Goal: Task Accomplishment & Management: Manage account settings

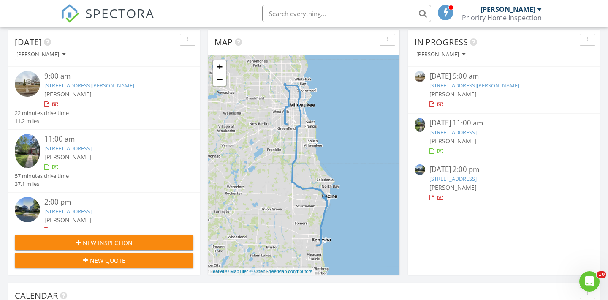
click at [24, 82] on img at bounding box center [27, 83] width 25 height 25
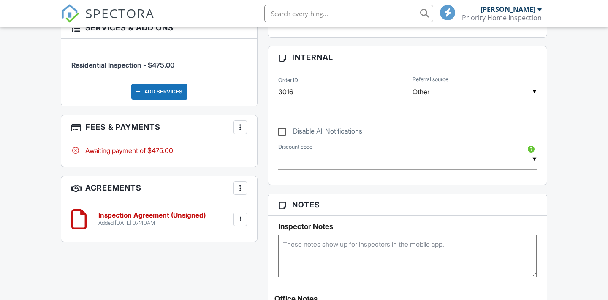
click at [247, 116] on h3 "Fees & Payments More Edit Fees & Payments Add Services View Invoice Paid In Full" at bounding box center [159, 127] width 196 height 24
click at [244, 123] on div at bounding box center [240, 127] width 8 height 8
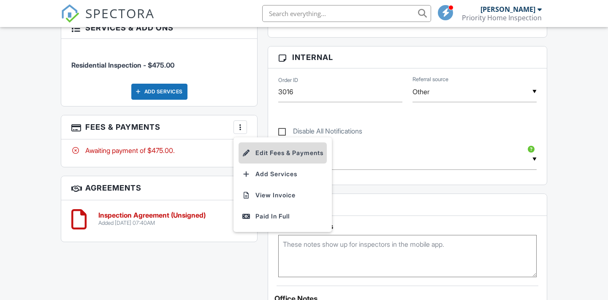
click at [266, 145] on li "Edit Fees & Payments" at bounding box center [283, 152] width 88 height 21
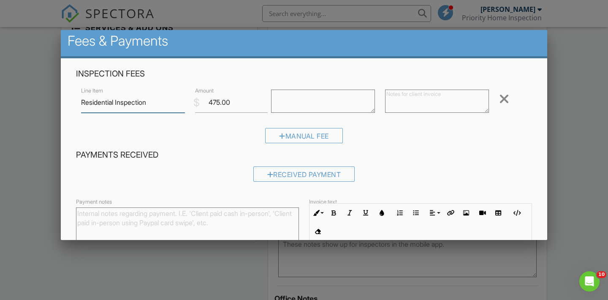
scroll to position [4, 0]
click at [236, 105] on input "475.00" at bounding box center [231, 102] width 73 height 21
type input "4"
type input "3"
type input "375.00"
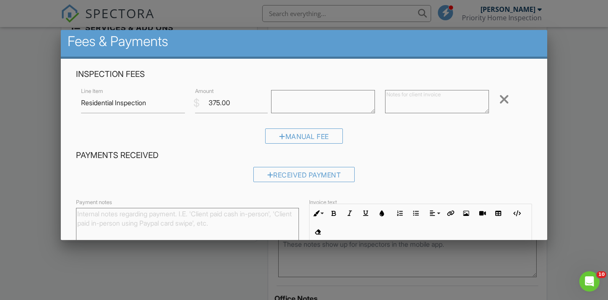
click at [315, 93] on textarea at bounding box center [323, 101] width 104 height 23
click at [404, 98] on textarea at bounding box center [437, 101] width 104 height 23
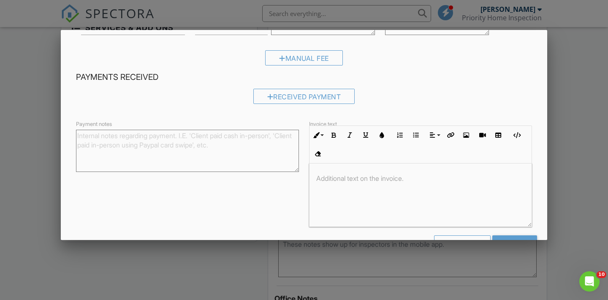
scroll to position [81, 0]
type textarea "$475.00 minus $100 Discount = $375"
click at [333, 177] on p at bounding box center [420, 178] width 209 height 9
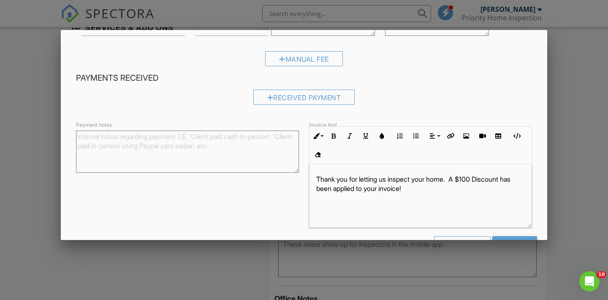
scroll to position [109, 0]
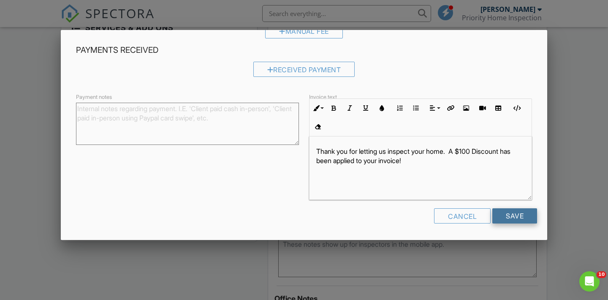
click at [507, 217] on input "Save" at bounding box center [514, 215] width 45 height 15
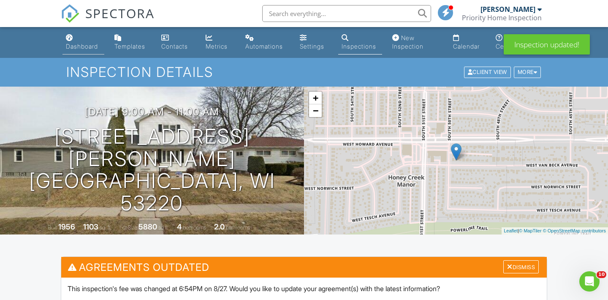
click at [76, 36] on link "Dashboard" at bounding box center [83, 42] width 42 height 24
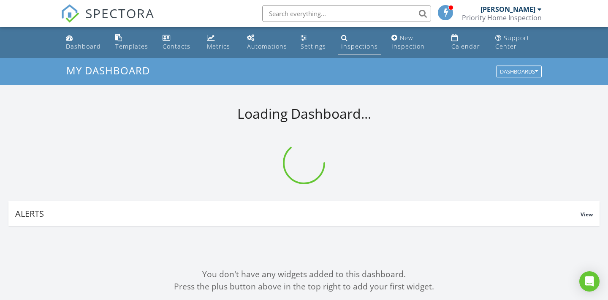
click at [345, 44] on div "Inspections" at bounding box center [359, 46] width 37 height 8
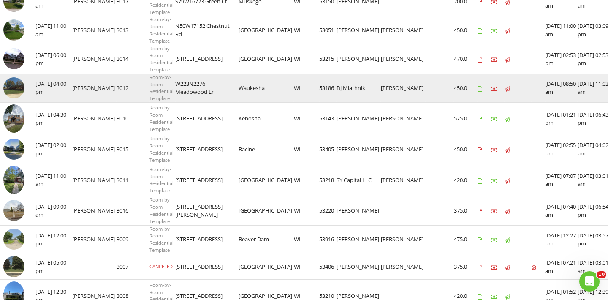
scroll to position [179, 0]
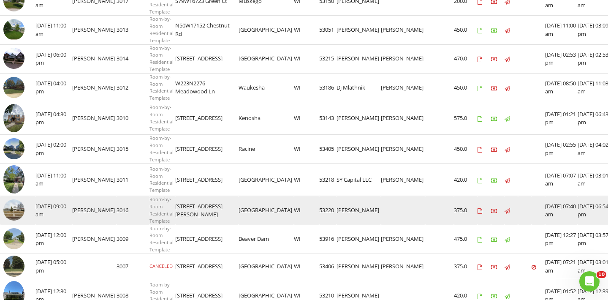
click at [20, 210] on img at bounding box center [13, 209] width 21 height 21
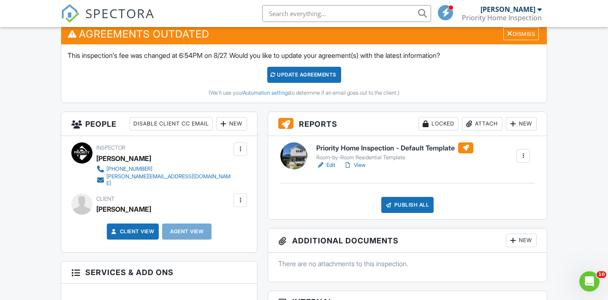
click at [240, 198] on div at bounding box center [240, 200] width 8 height 8
click at [215, 224] on li "Edit" at bounding box center [220, 225] width 43 height 21
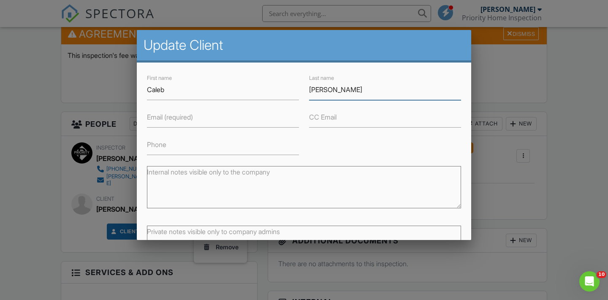
click at [351, 92] on input "Geiger" at bounding box center [385, 89] width 152 height 21
type input "G"
type input "Hayes"
click at [173, 119] on label "Email (required)" at bounding box center [170, 116] width 46 height 9
click at [173, 119] on input "Email (required)" at bounding box center [223, 117] width 152 height 21
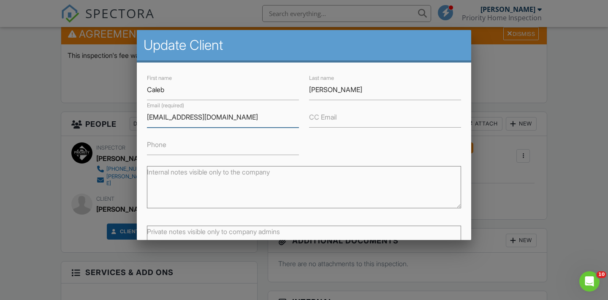
type input "Kdoggmp@gmail.com"
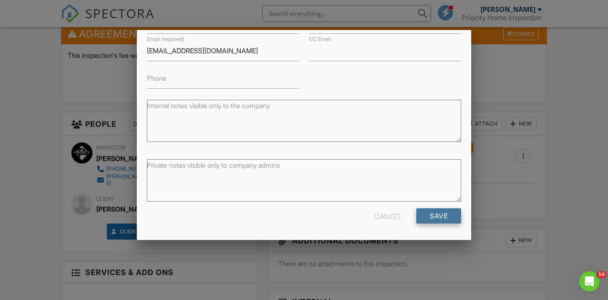
click at [445, 219] on input "Save" at bounding box center [438, 215] width 45 height 15
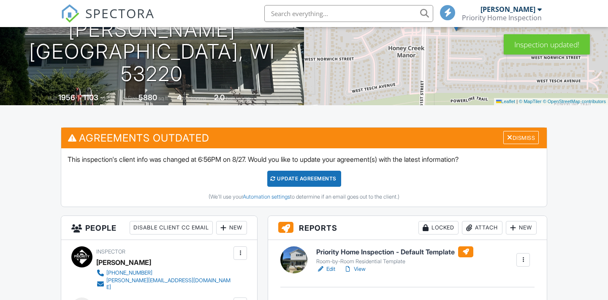
scroll to position [129, 0]
click at [321, 182] on div "Update Agreements" at bounding box center [304, 179] width 74 height 16
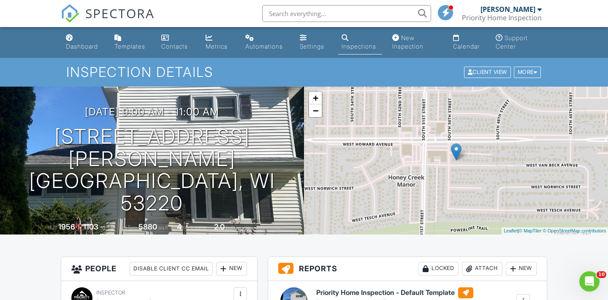
click at [354, 38] on link "Inspections" at bounding box center [360, 42] width 44 height 24
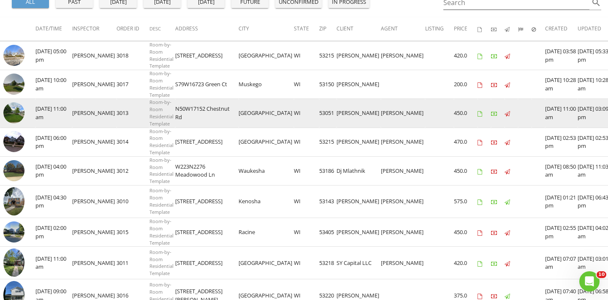
scroll to position [98, 0]
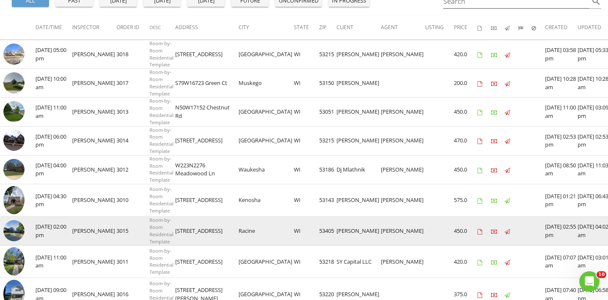
click at [23, 229] on img at bounding box center [13, 230] width 21 height 21
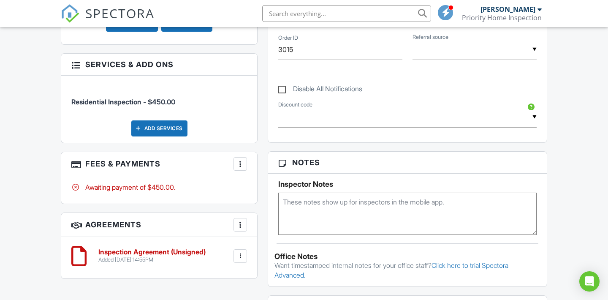
scroll to position [434, 0]
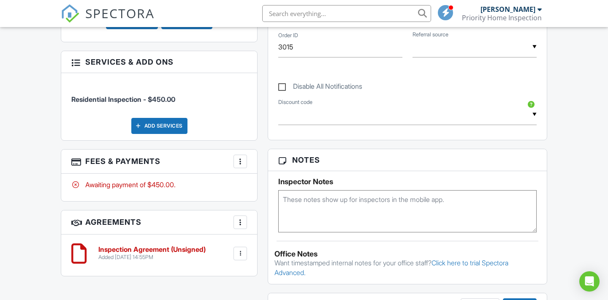
click at [240, 158] on div at bounding box center [240, 161] width 8 height 8
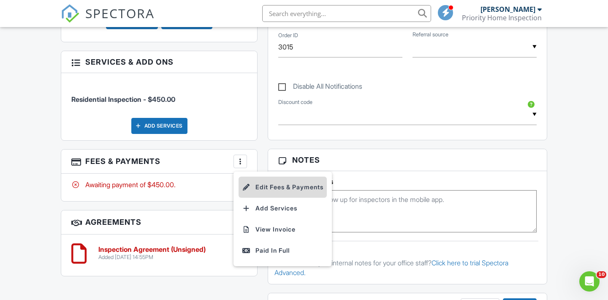
click at [274, 185] on li "Edit Fees & Payments" at bounding box center [283, 186] width 88 height 21
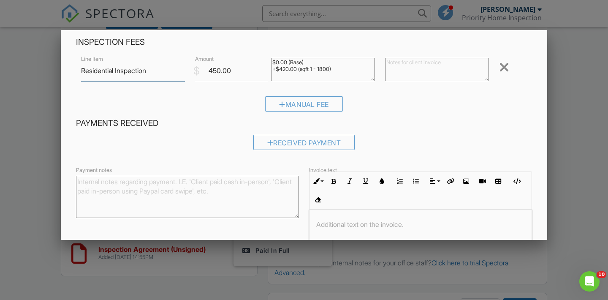
scroll to position [31, 0]
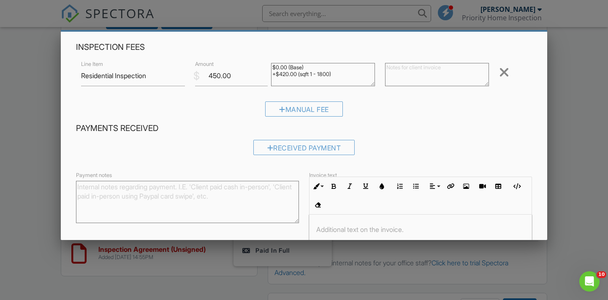
drag, startPoint x: 342, startPoint y: 73, endPoint x: 270, endPoint y: 67, distance: 71.6
click at [270, 67] on div "$0.00 (Base) +$420.00 (sqft 1 - 1800)" at bounding box center [323, 76] width 114 height 34
click at [406, 69] on textarea at bounding box center [437, 74] width 104 height 23
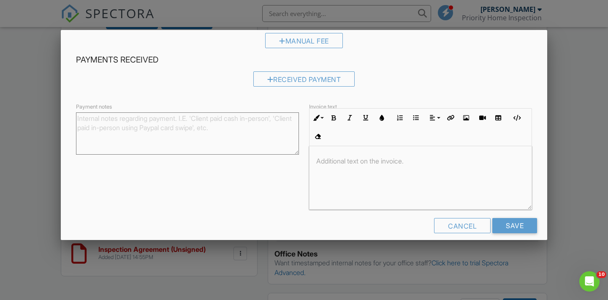
scroll to position [108, 0]
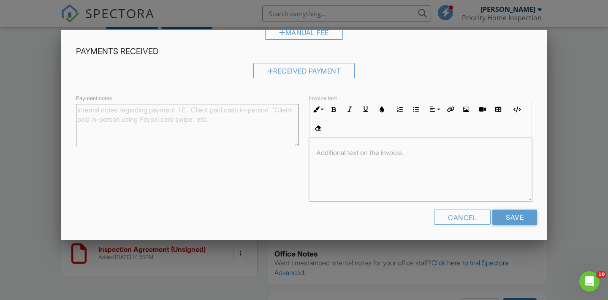
type textarea "$450 - 1/2 price for partial inspection"
click at [327, 155] on p at bounding box center [420, 152] width 209 height 9
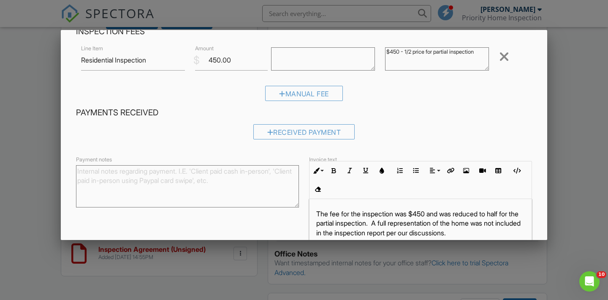
scroll to position [0, 0]
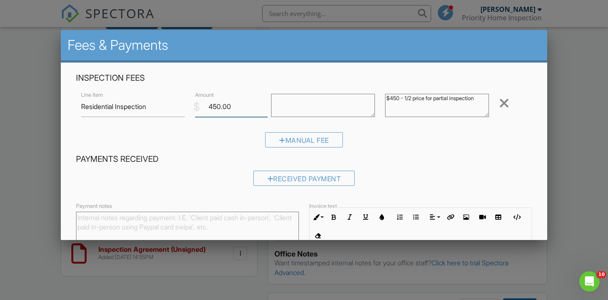
click at [238, 108] on input "450.00" at bounding box center [231, 106] width 73 height 21
type input "4"
type input "225.00"
click at [398, 148] on div "Manual Fee" at bounding box center [304, 143] width 456 height 22
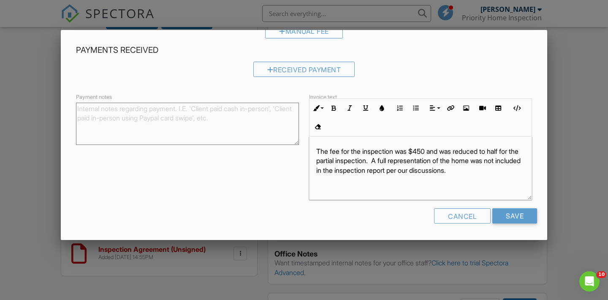
scroll to position [0, 0]
click at [513, 217] on input "Save" at bounding box center [514, 215] width 45 height 15
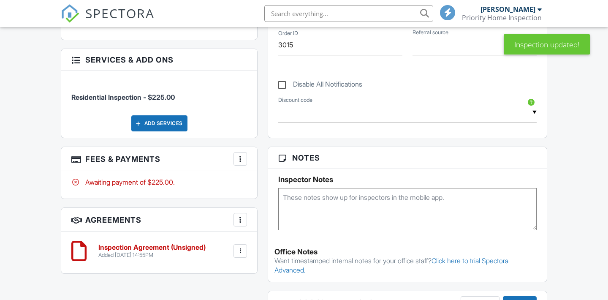
scroll to position [524, 0]
click at [242, 157] on div at bounding box center [240, 159] width 8 height 8
click at [243, 158] on div at bounding box center [240, 159] width 8 height 8
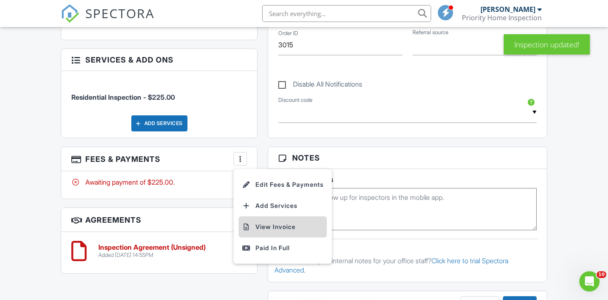
click at [264, 219] on li "View Invoice" at bounding box center [283, 226] width 88 height 21
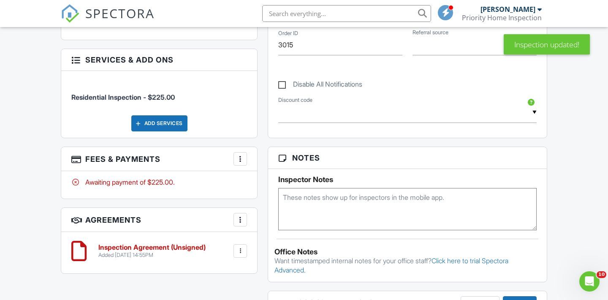
click at [241, 155] on div at bounding box center [240, 159] width 8 height 8
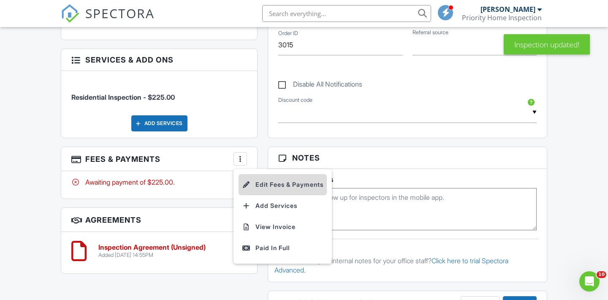
click at [264, 176] on li "Edit Fees & Payments" at bounding box center [283, 184] width 88 height 21
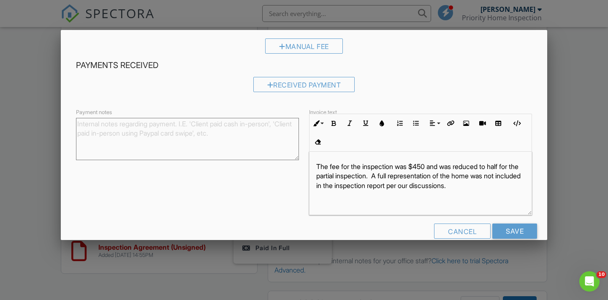
scroll to position [102, 0]
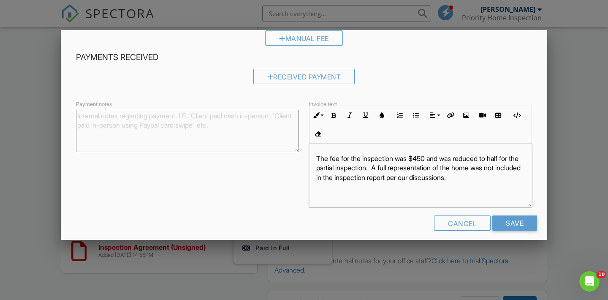
click at [418, 178] on p "The fee for the inspection was $450 and was reduced to half for the partial ins…" at bounding box center [420, 168] width 209 height 28
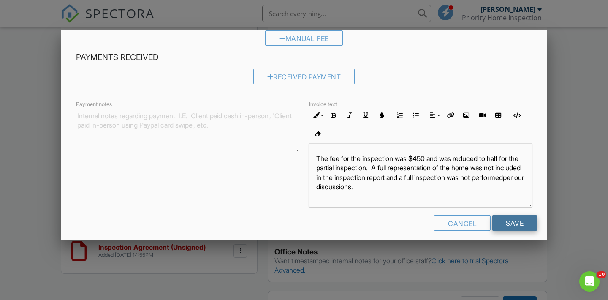
click at [519, 223] on input "Save" at bounding box center [514, 222] width 45 height 15
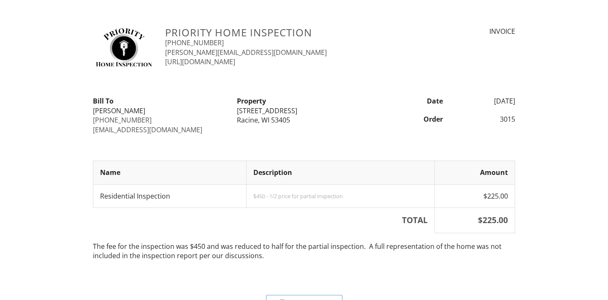
scroll to position [24, 0]
